Goal: Task Accomplishment & Management: Complete application form

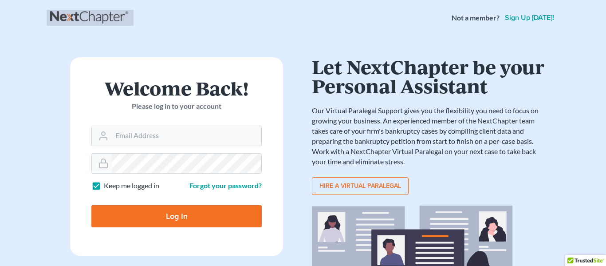
click at [75, 20] on link at bounding box center [90, 18] width 80 height 16
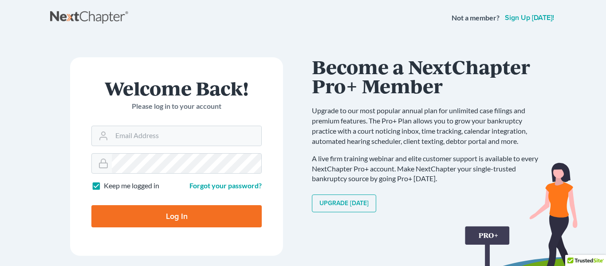
click at [514, 19] on link "Sign up today!" at bounding box center [529, 17] width 53 height 7
